Goal: Transaction & Acquisition: Purchase product/service

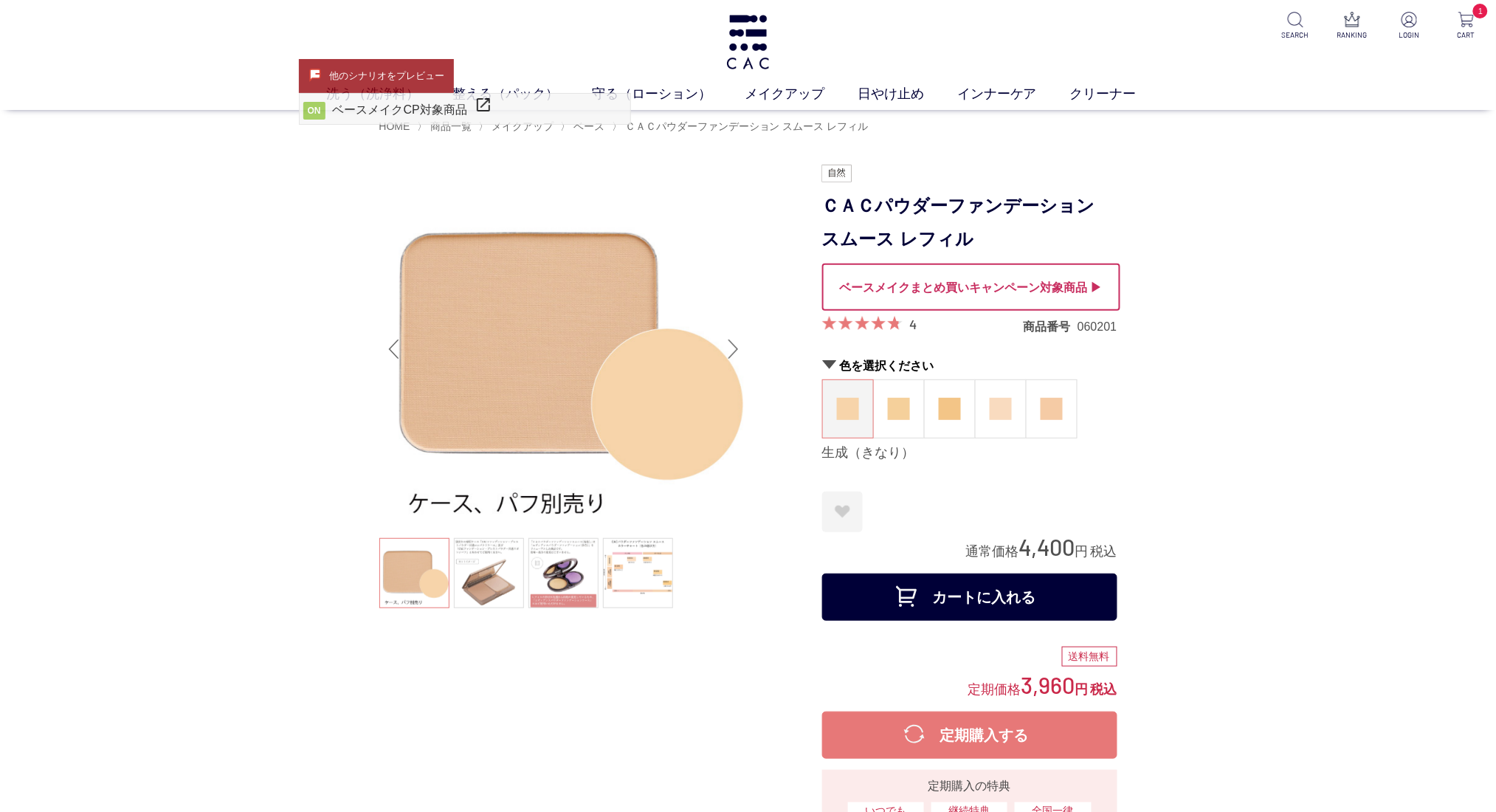
click at [935, 296] on div at bounding box center [971, 287] width 298 height 48
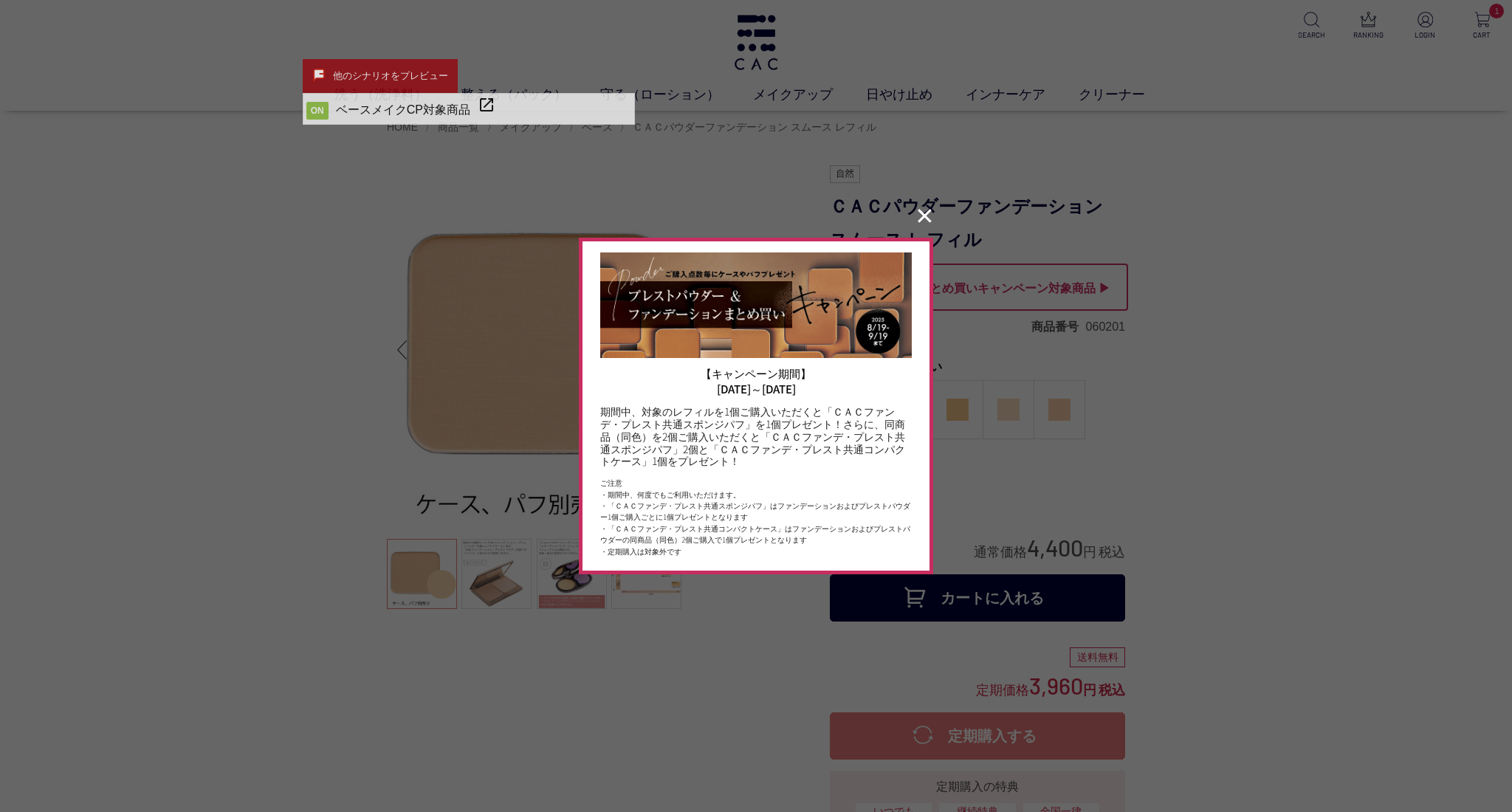
click at [928, 224] on button "✕" at bounding box center [925, 216] width 29 height 28
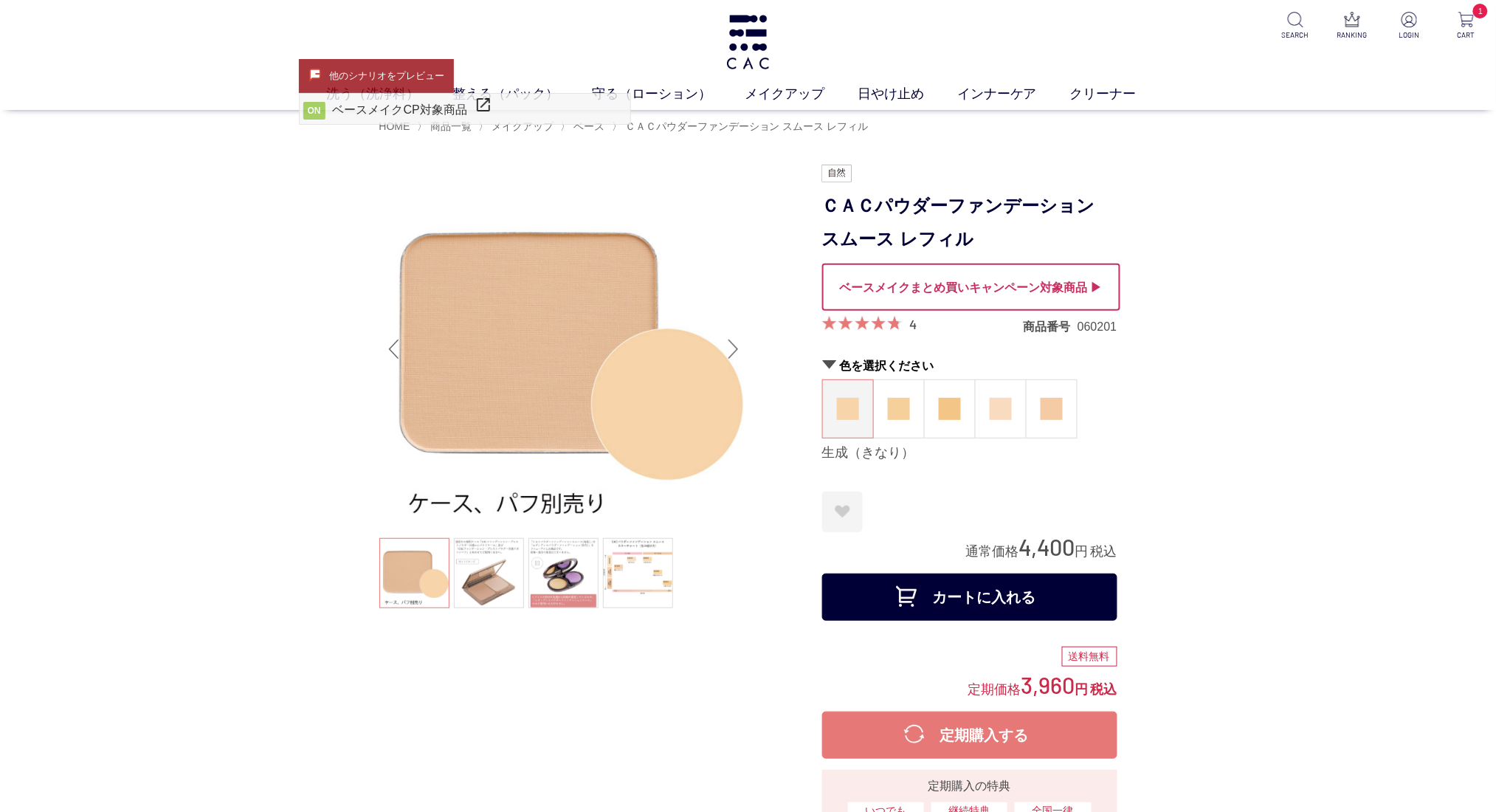
click at [973, 290] on div at bounding box center [971, 287] width 298 height 48
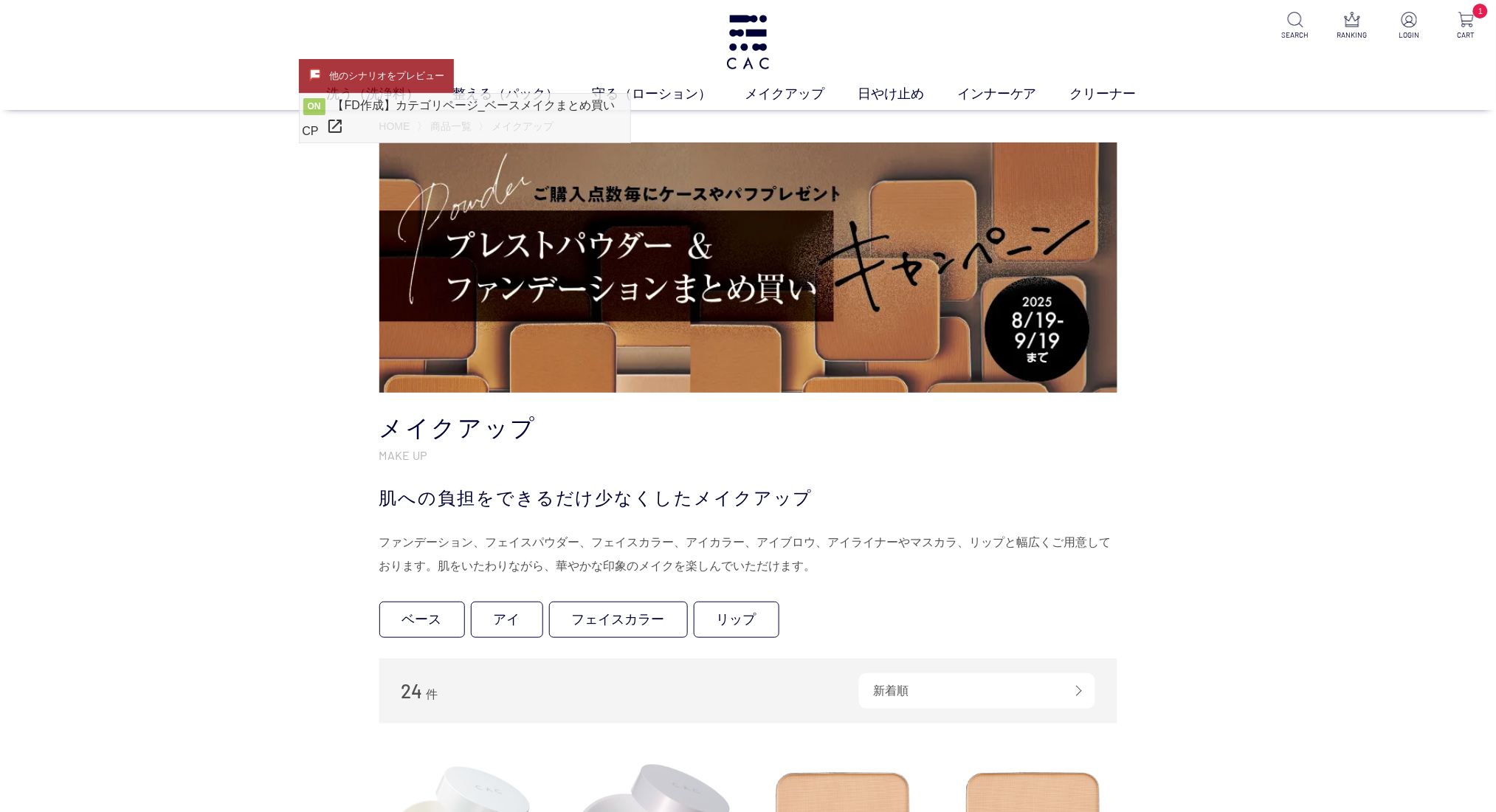
click at [796, 323] on img at bounding box center [748, 267] width 738 height 250
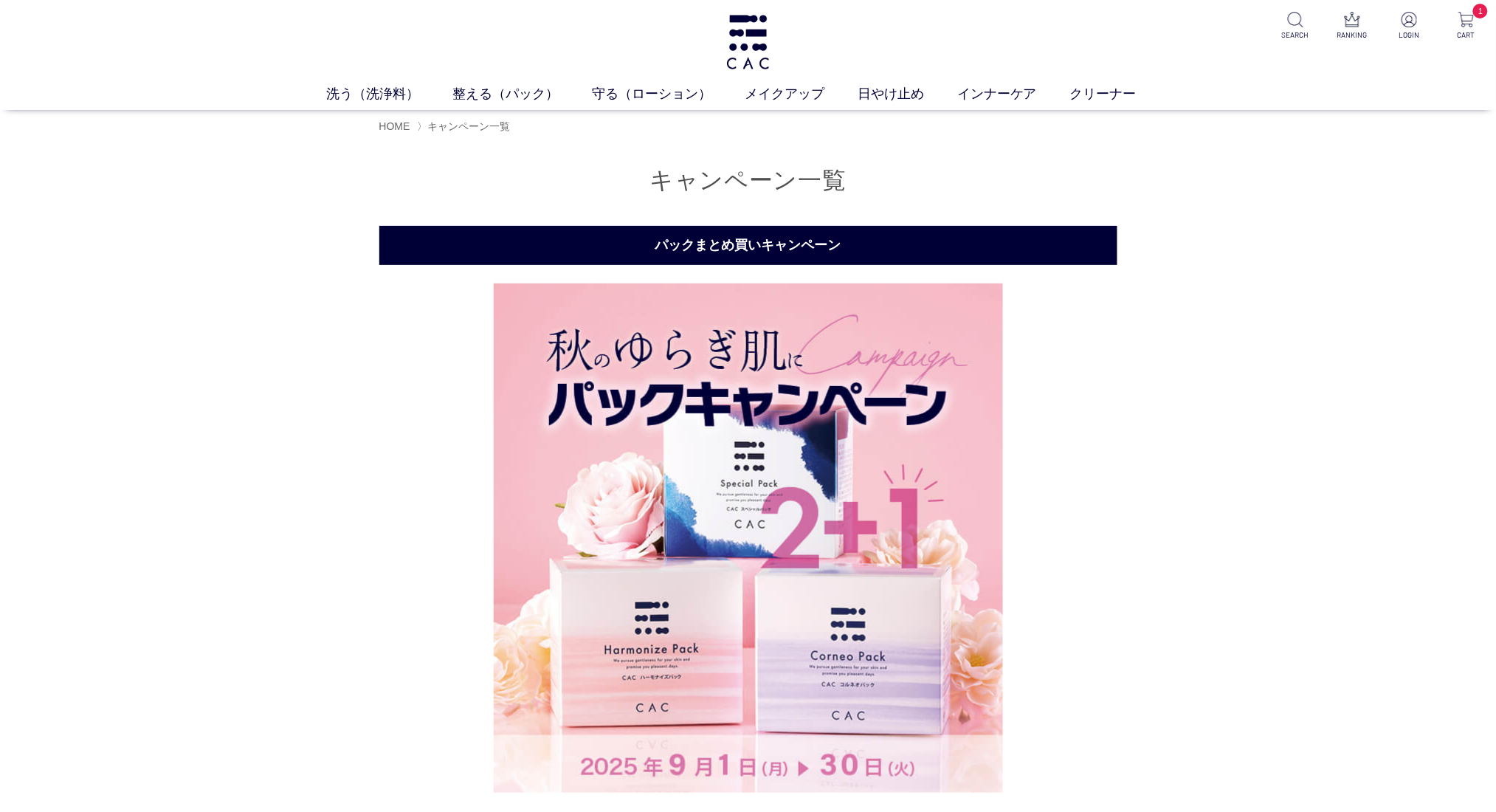
drag, startPoint x: 267, startPoint y: 360, endPoint x: 275, endPoint y: 329, distance: 32.0
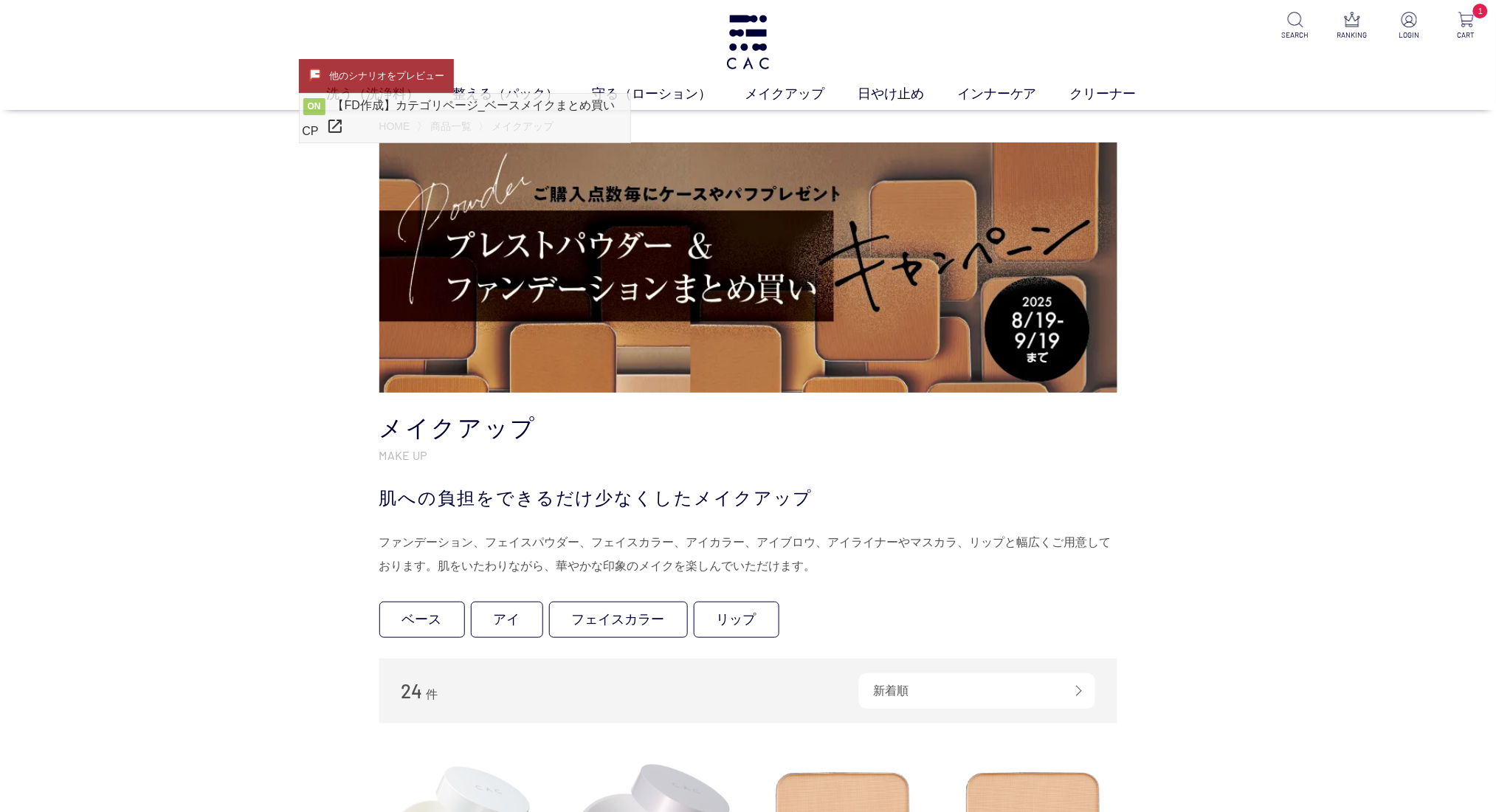
click at [674, 272] on img at bounding box center [748, 267] width 738 height 250
click at [740, 51] on img at bounding box center [748, 41] width 48 height 55
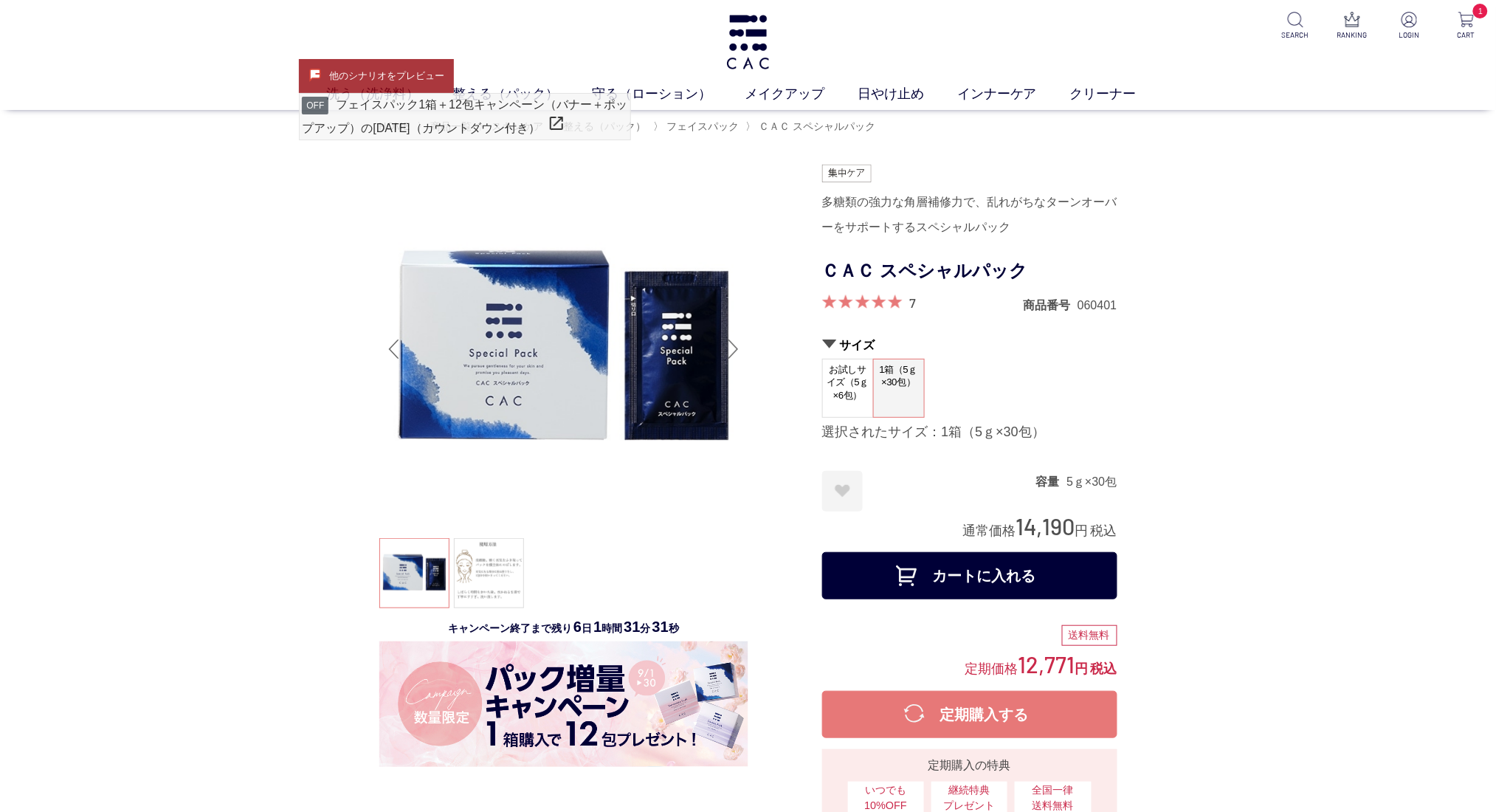
drag, startPoint x: 445, startPoint y: 629, endPoint x: 713, endPoint y: 630, distance: 268.0
click at [713, 630] on div "キャンペーン終了まで残り 6 日 1 時間 31 分 31 秒" at bounding box center [563, 626] width 354 height 14
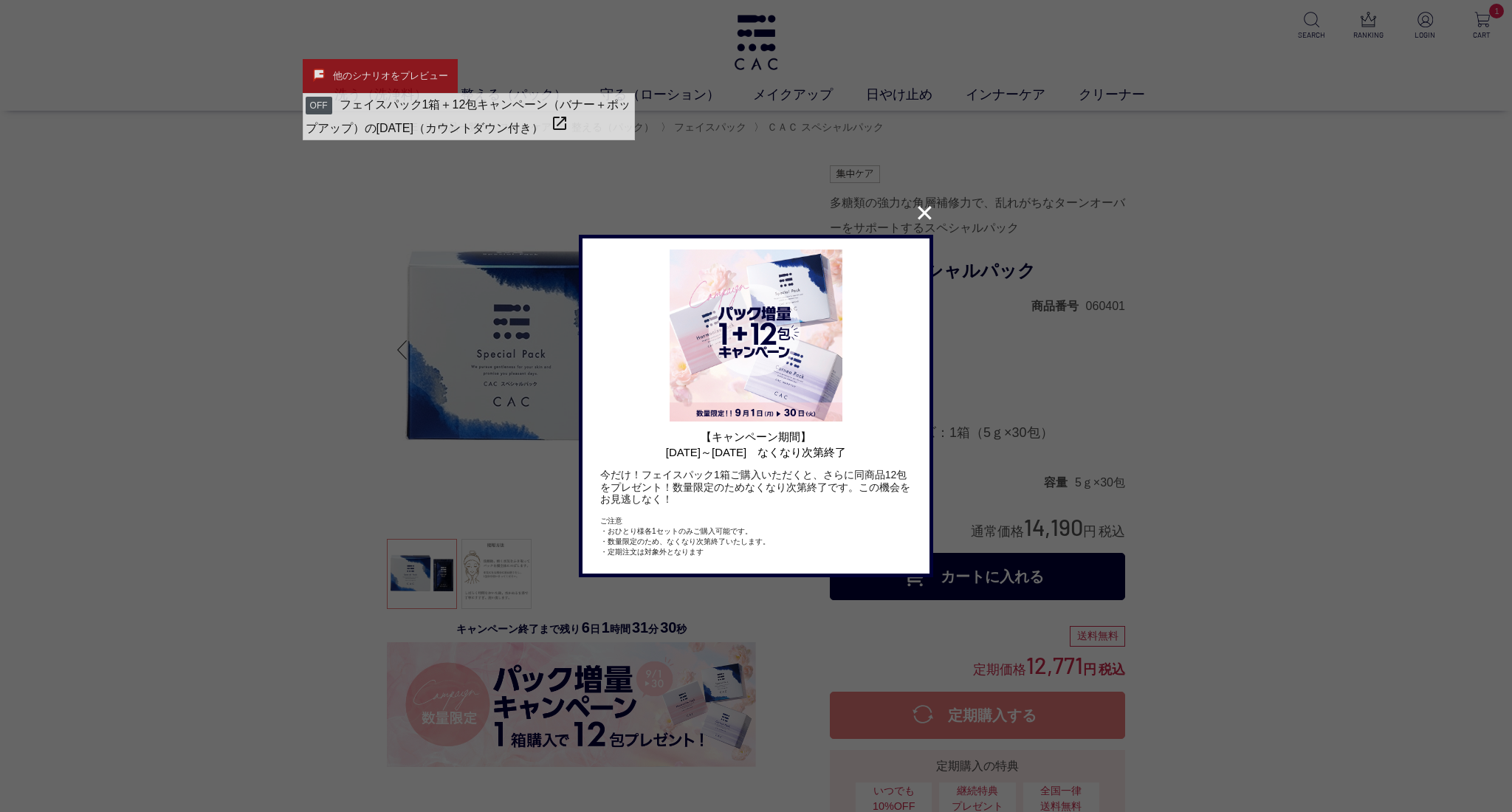
click at [917, 212] on button "✕" at bounding box center [925, 212] width 29 height 28
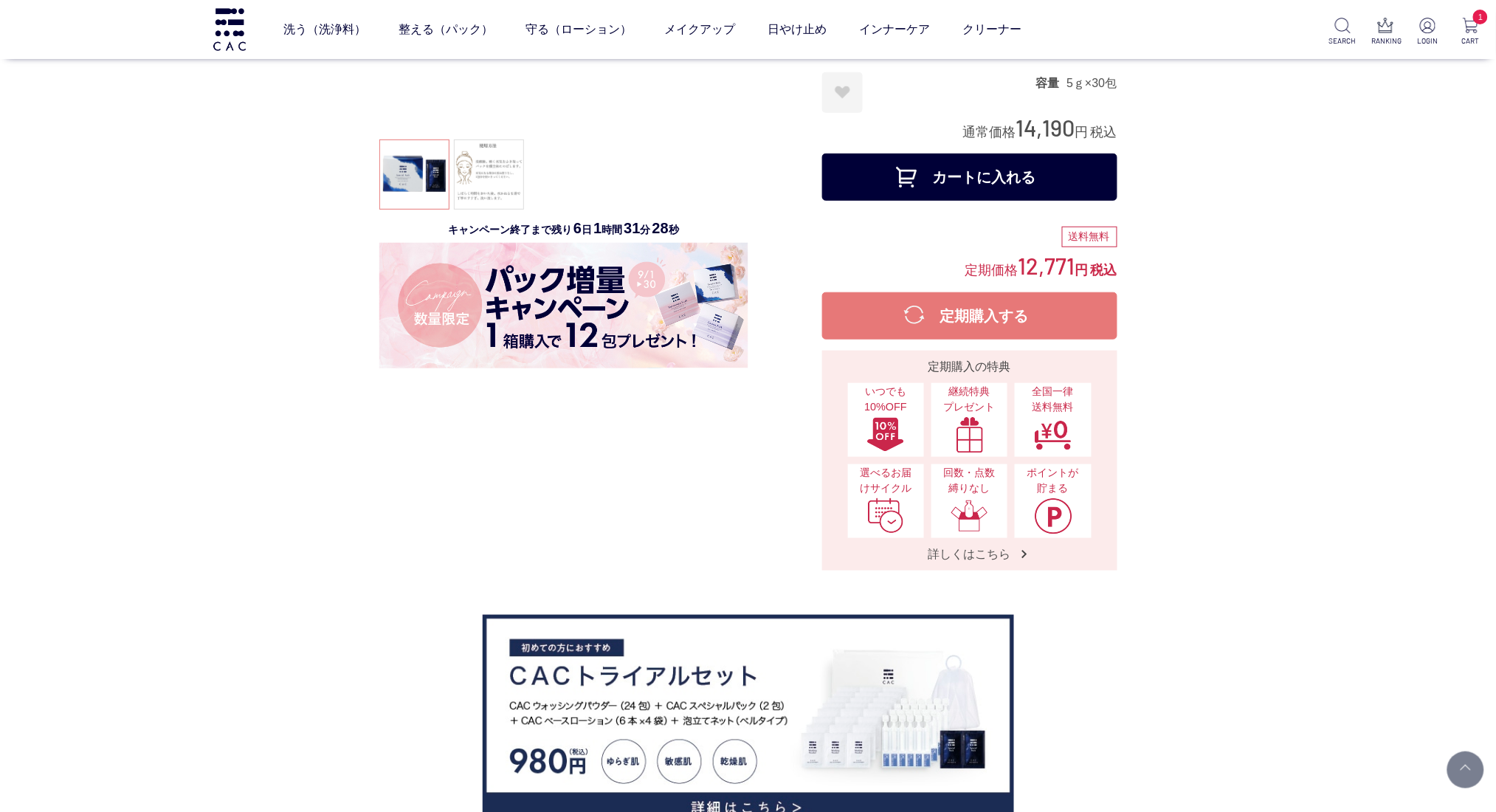
scroll to position [295, 0]
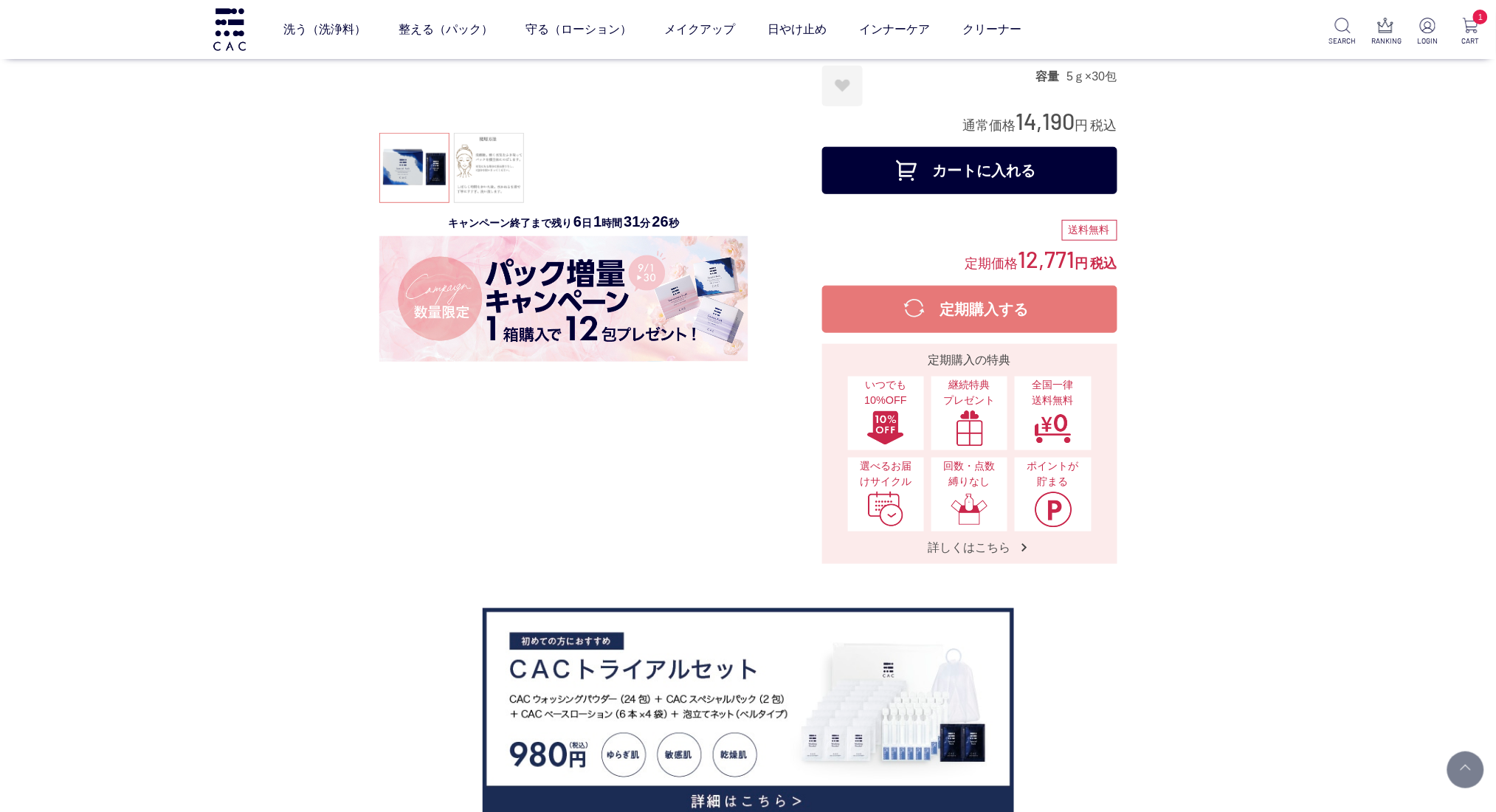
click at [577, 325] on img at bounding box center [564, 298] width 369 height 125
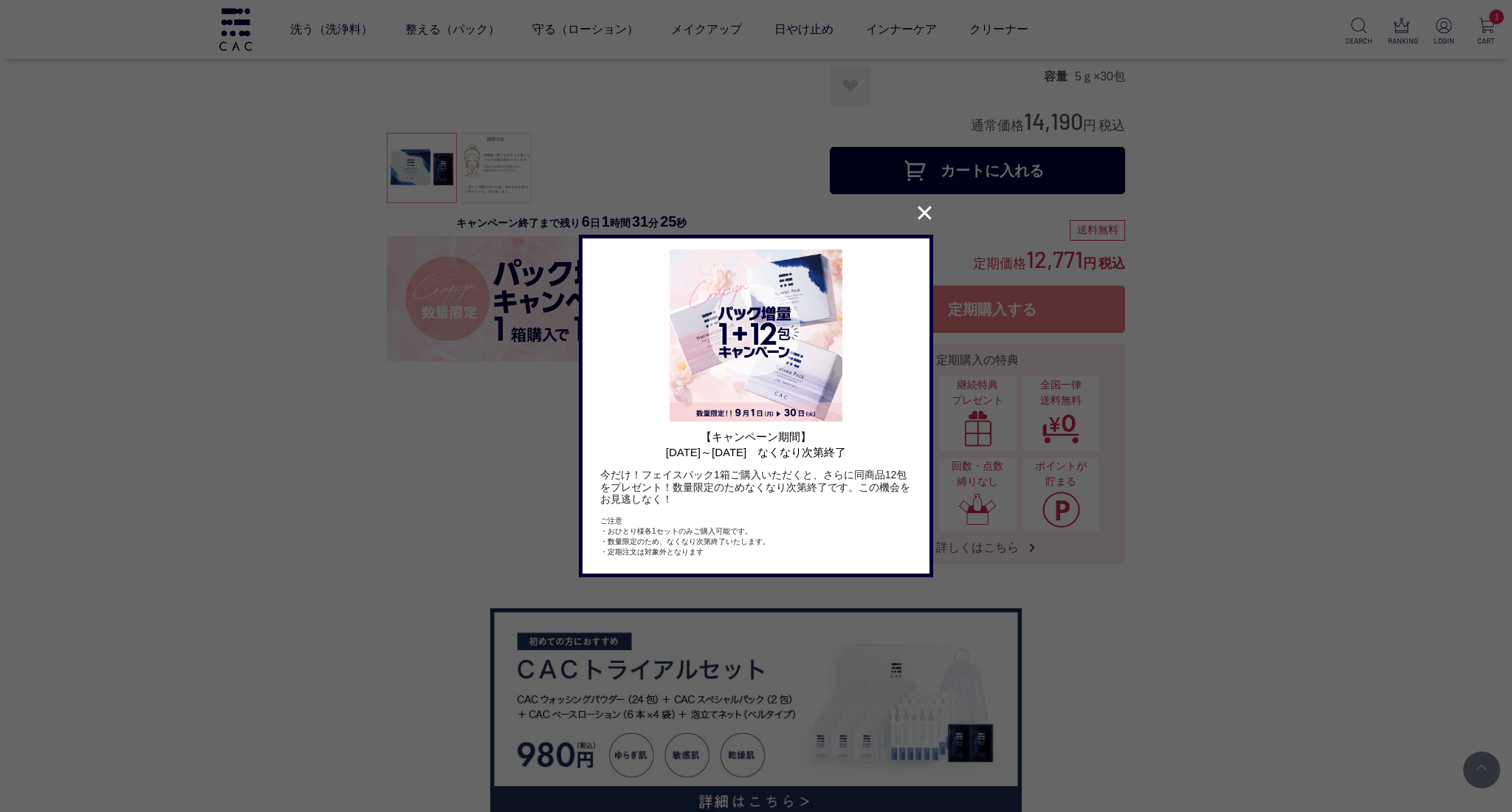
click at [926, 205] on button "✕" at bounding box center [925, 212] width 29 height 28
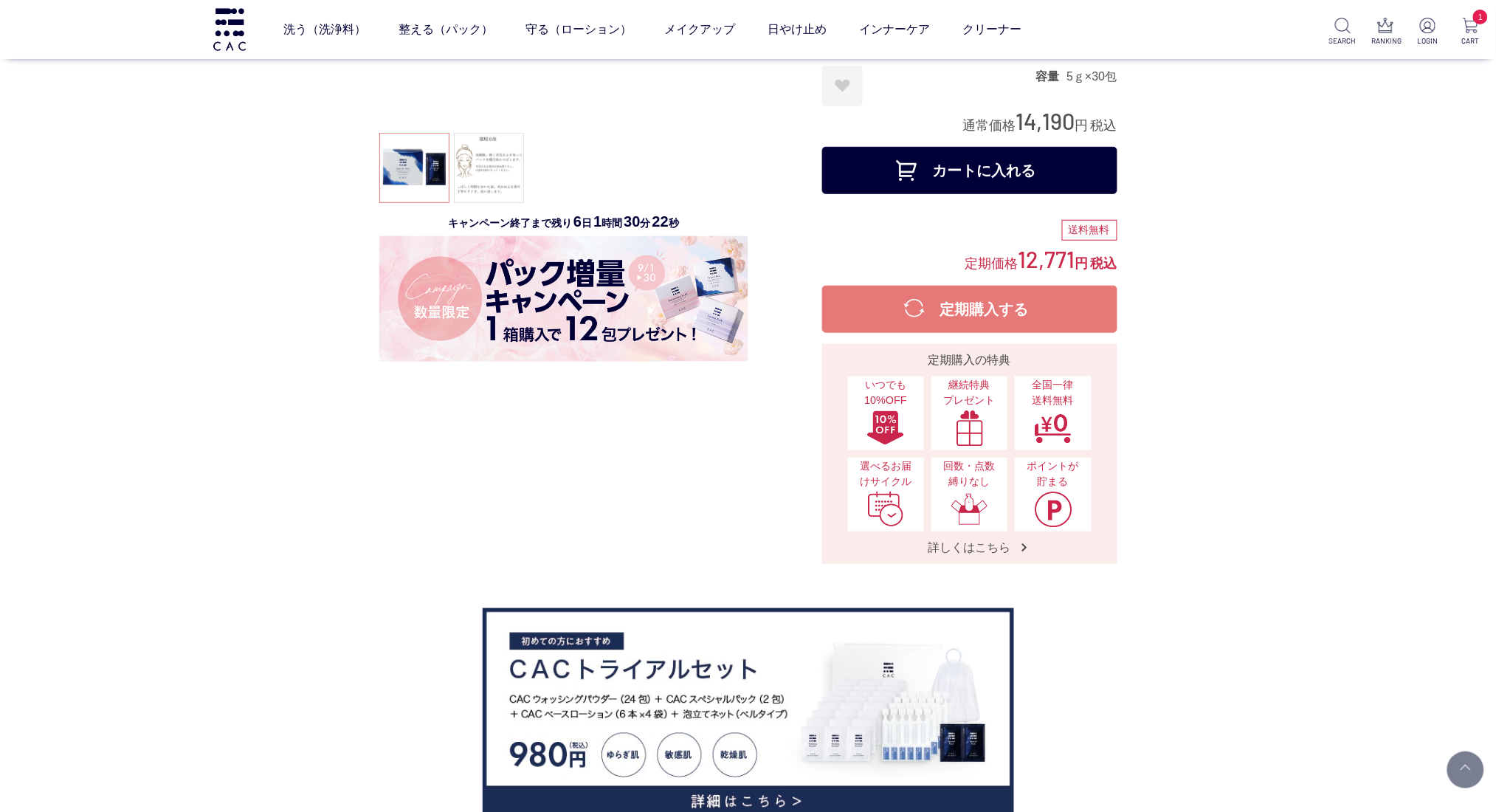
drag, startPoint x: 454, startPoint y: 217, endPoint x: 696, endPoint y: 237, distance: 242.8
click at [696, 237] on div "キャンペーン終了まで残り 6 日 1 時間 30 分 22 秒" at bounding box center [564, 288] width 369 height 148
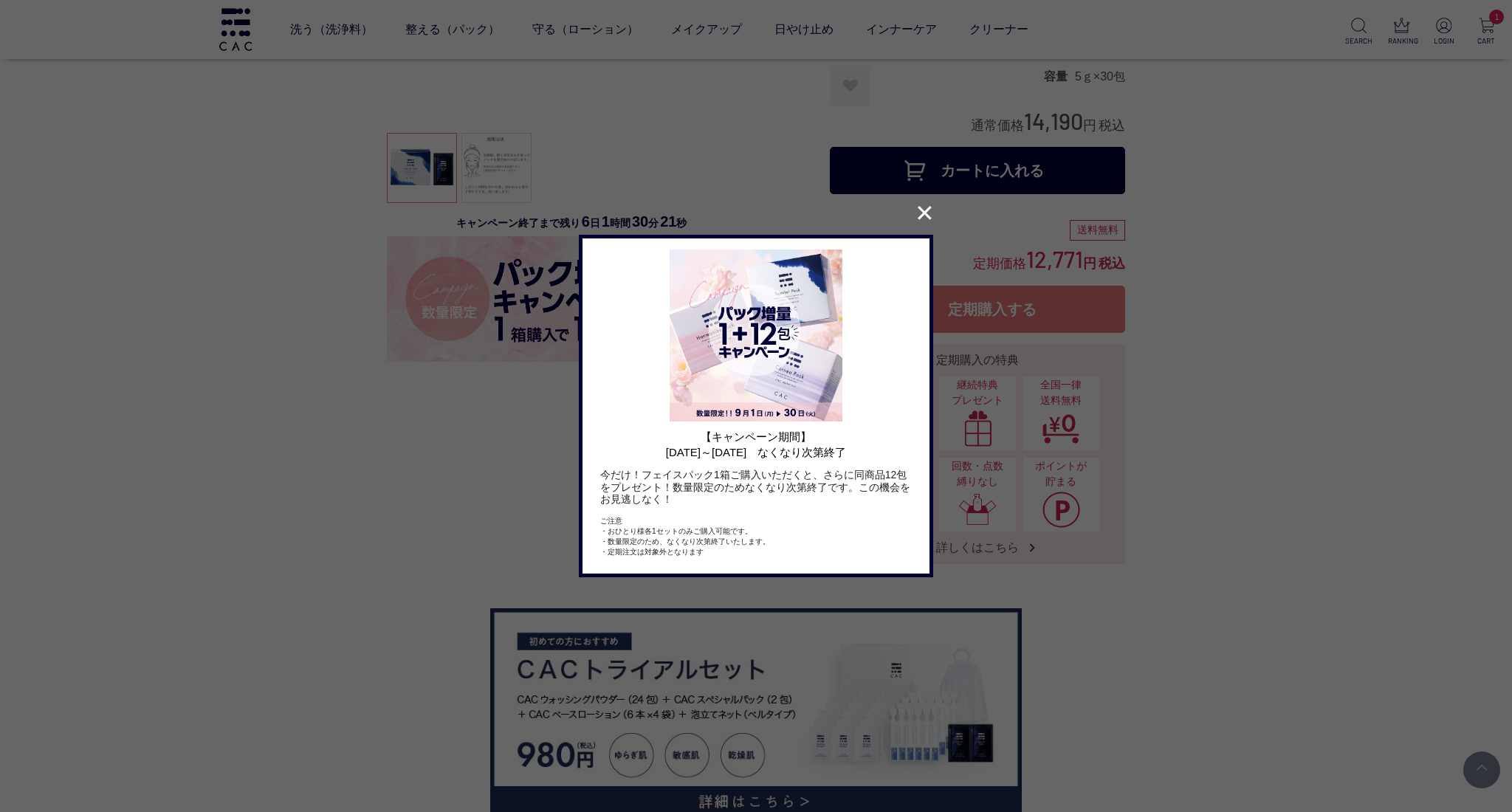
click at [919, 221] on button "✕" at bounding box center [925, 212] width 29 height 28
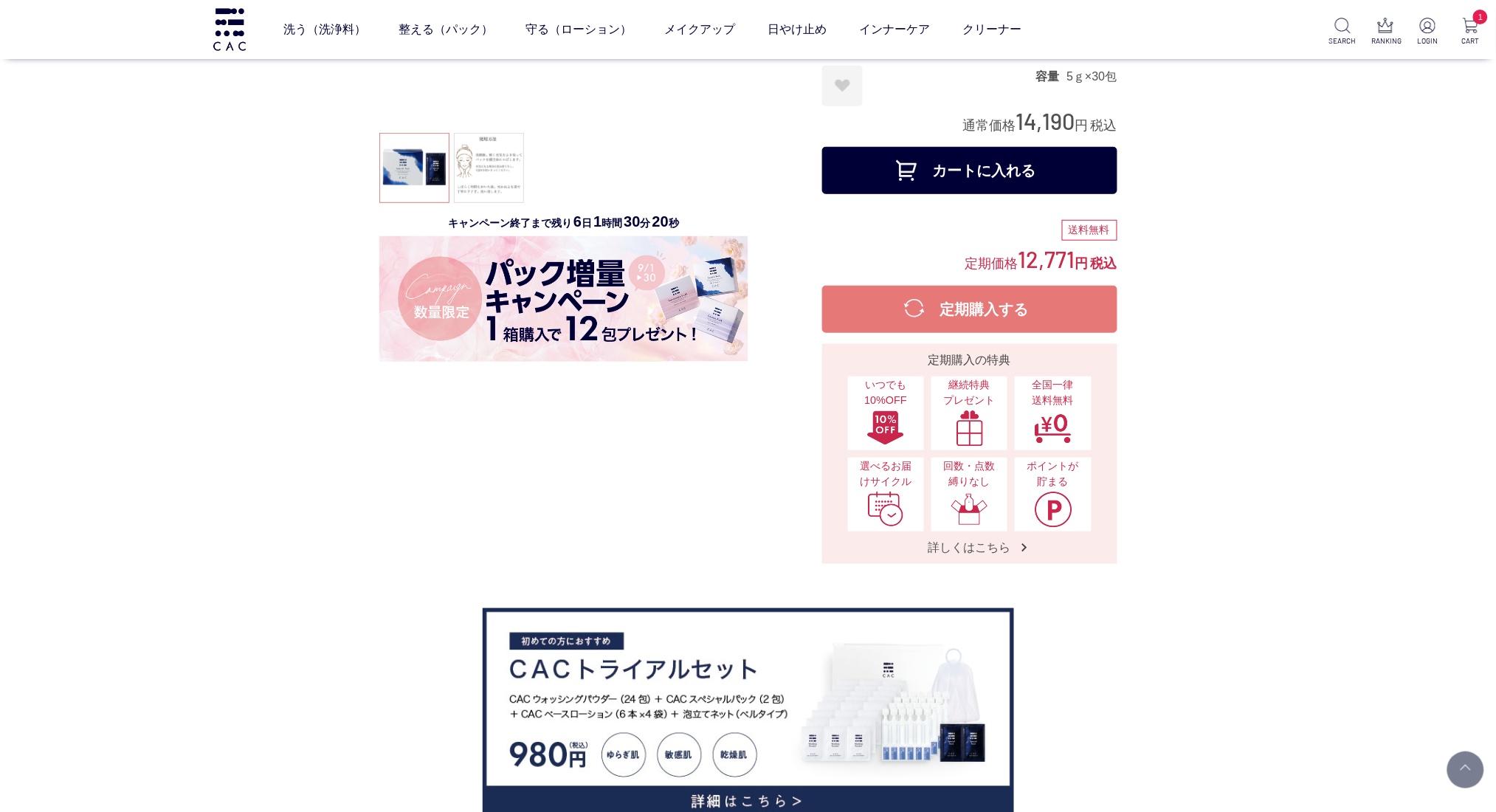
click at [574, 507] on div at bounding box center [601, 162] width 443 height 805
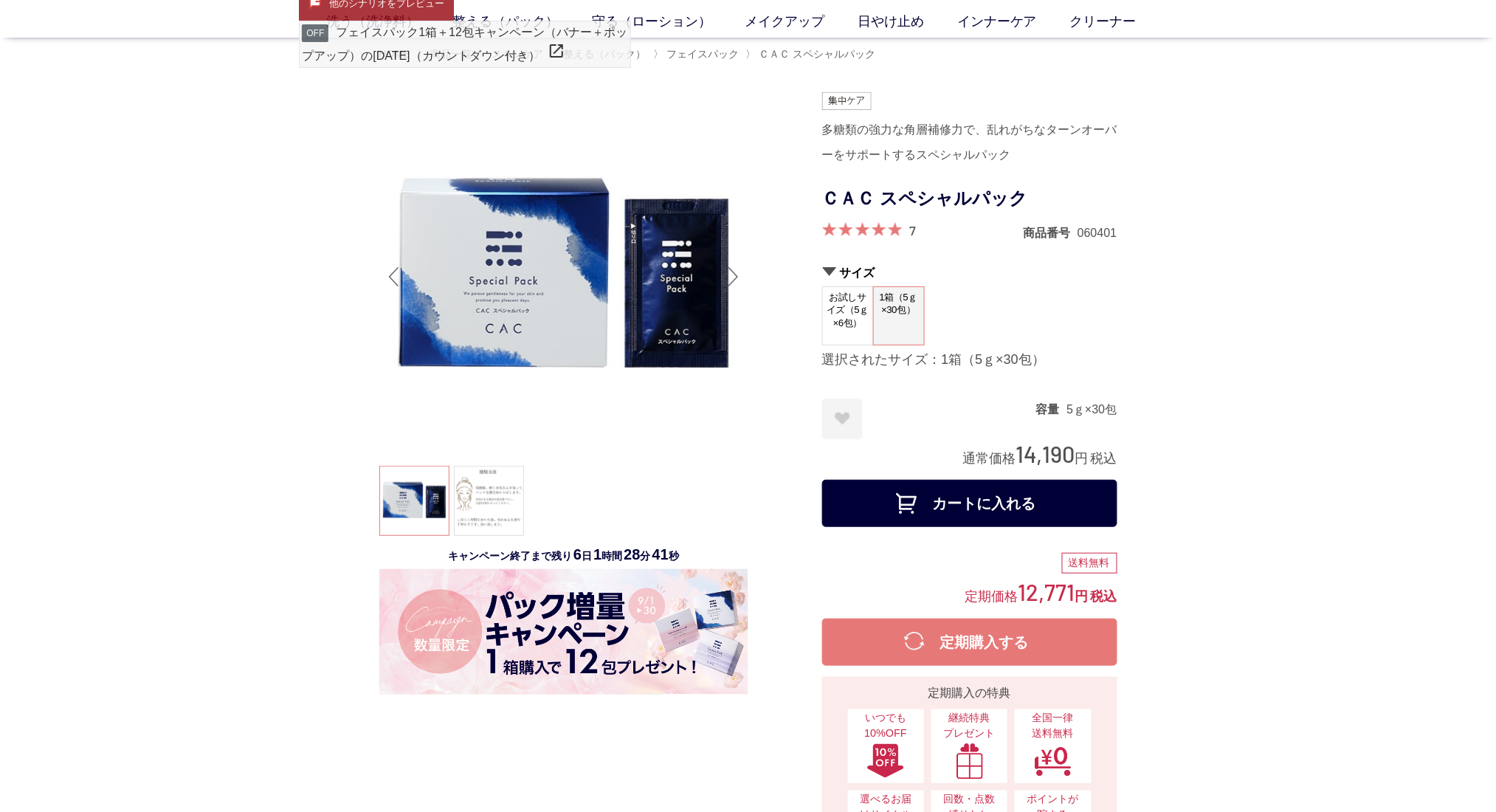
scroll to position [0, 0]
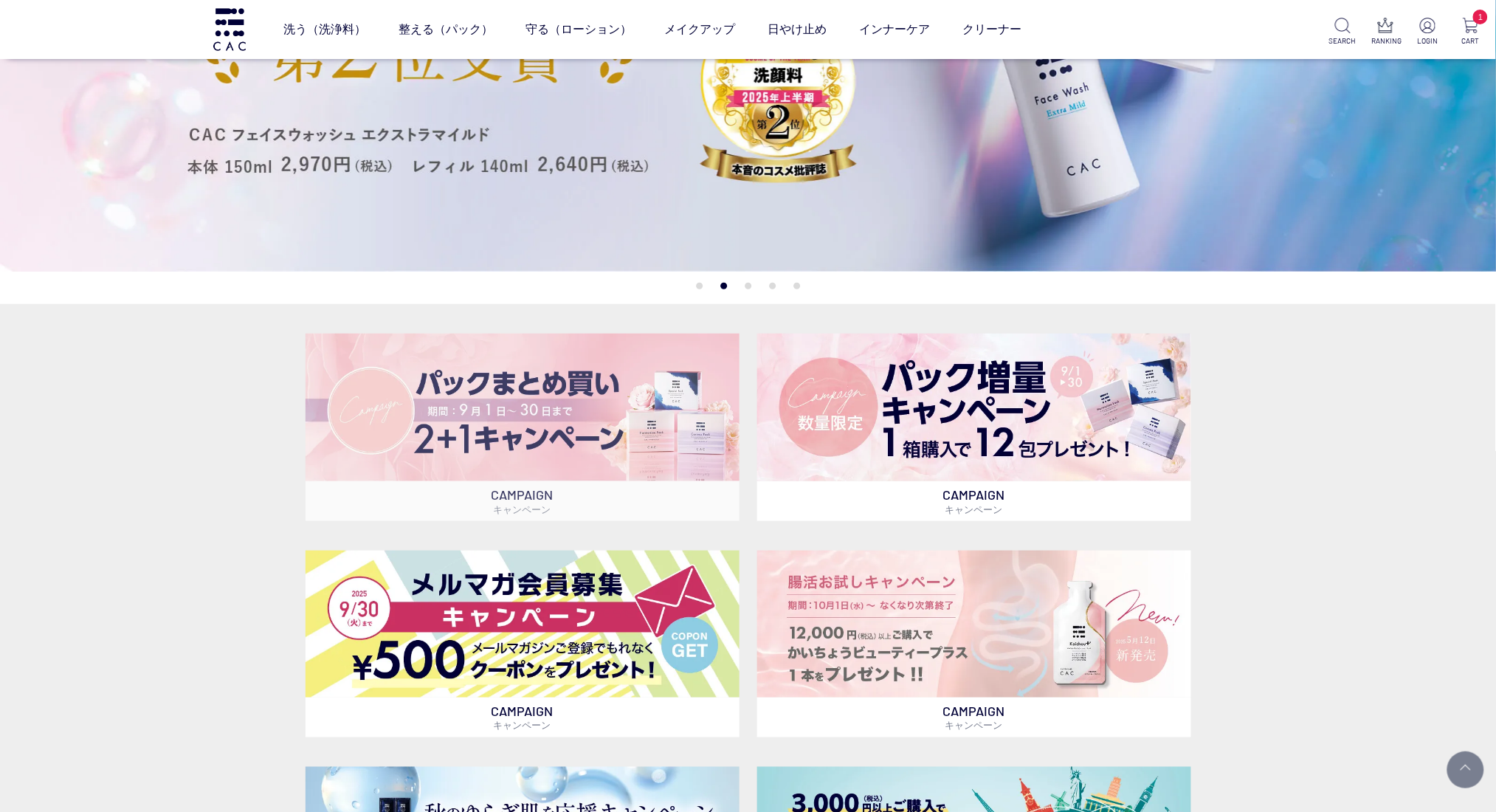
scroll to position [295, 0]
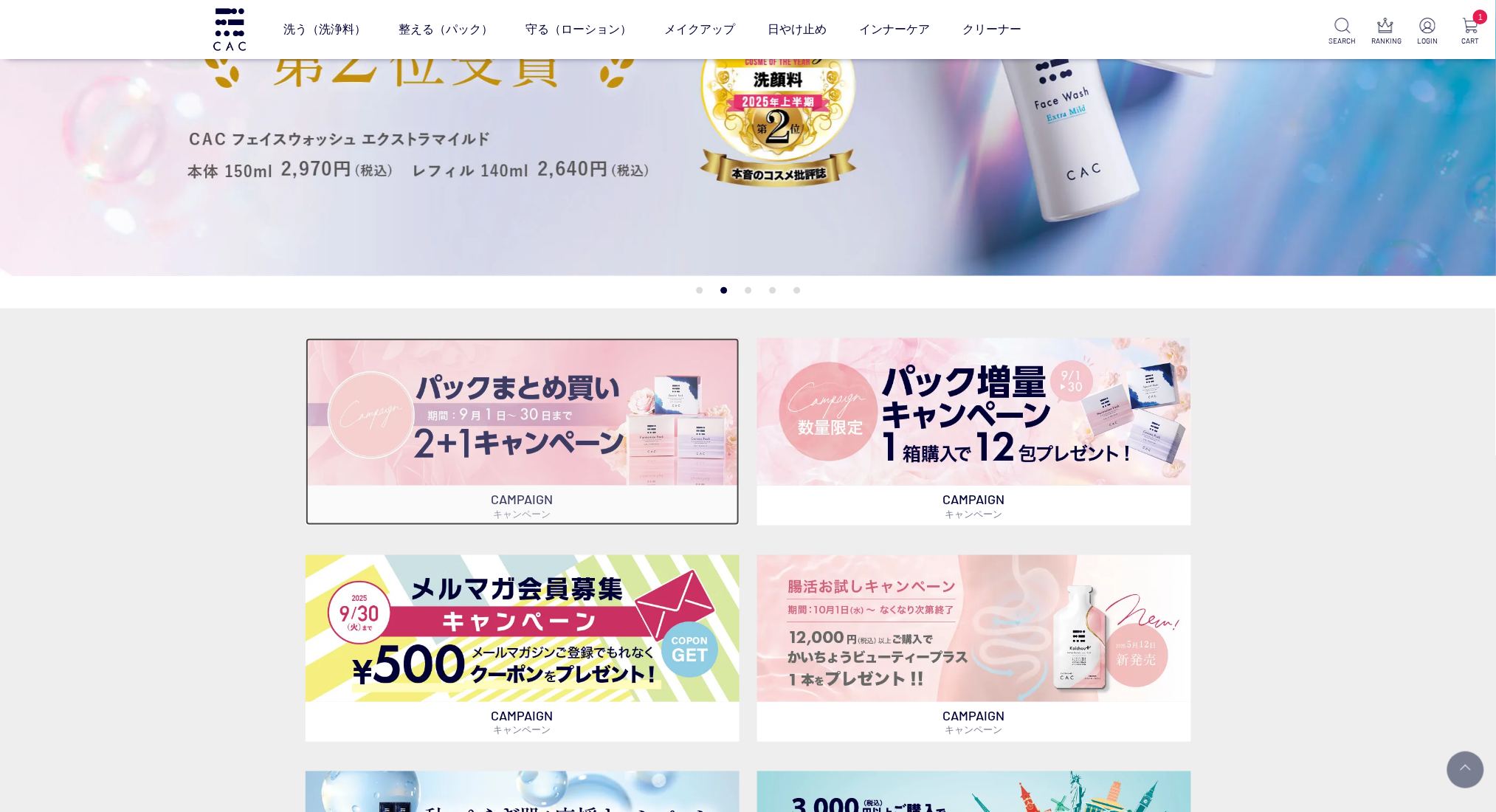
click at [588, 403] on img at bounding box center [523, 411] width 434 height 147
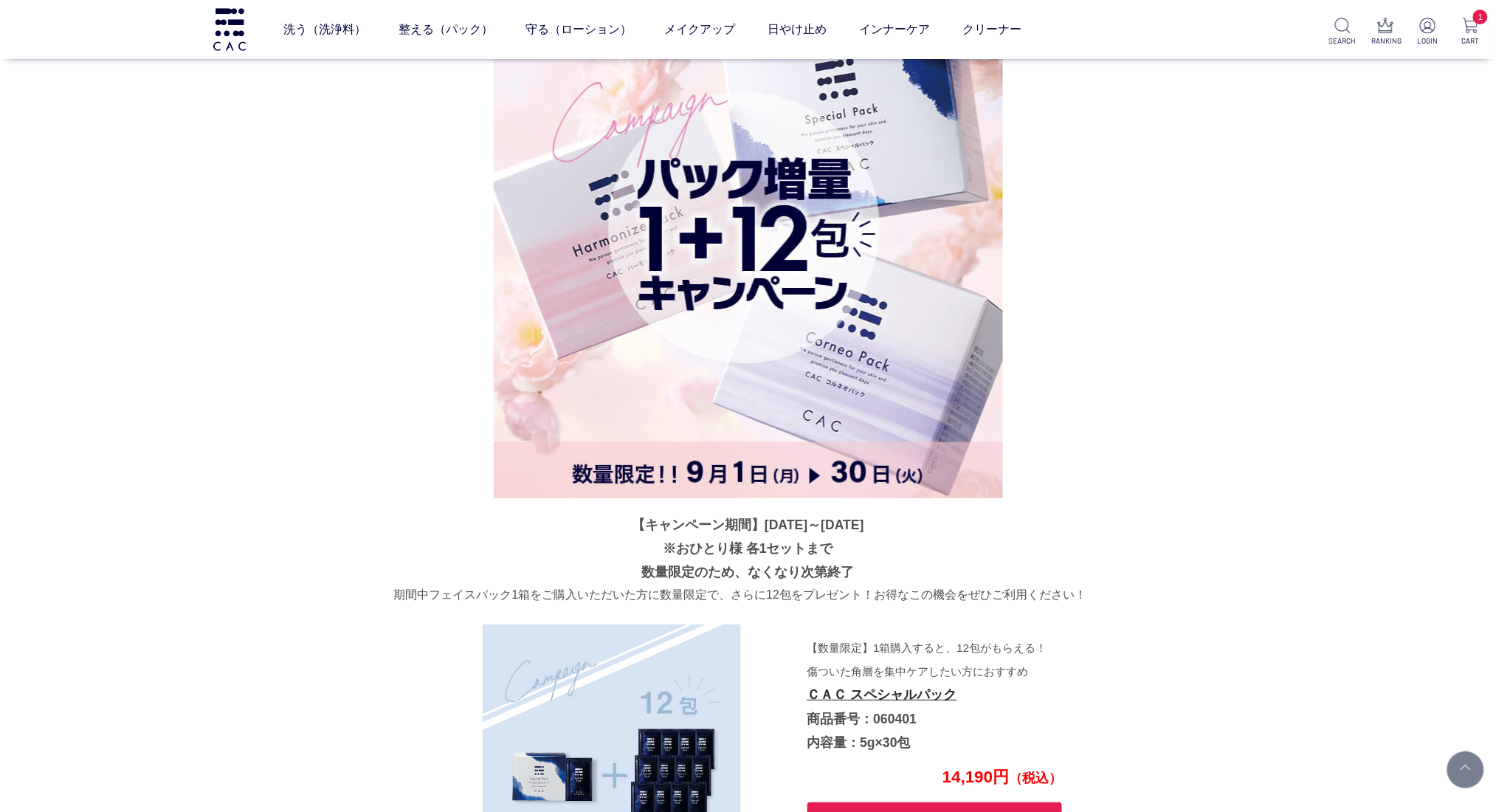
scroll to position [1870, 0]
